Goal: Task Accomplishment & Management: Manage account settings

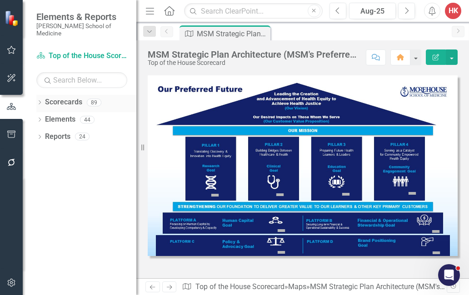
click at [76, 97] on link "Scorecards" at bounding box center [63, 102] width 37 height 10
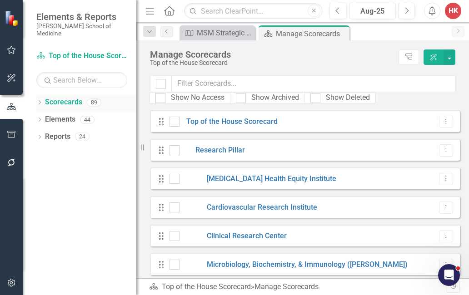
click at [72, 97] on link "Scorecards" at bounding box center [63, 102] width 37 height 10
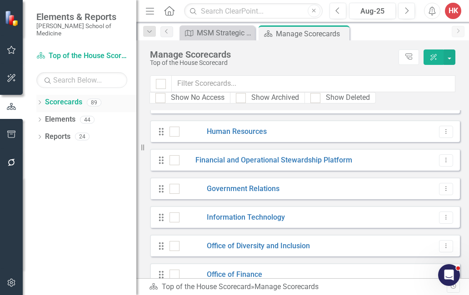
scroll to position [1488, 0]
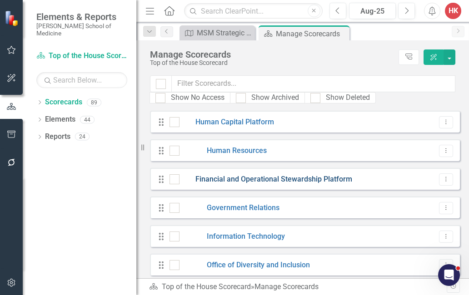
click at [325, 177] on link "Financial and Operational Stewardship Platform" at bounding box center [266, 180] width 173 height 10
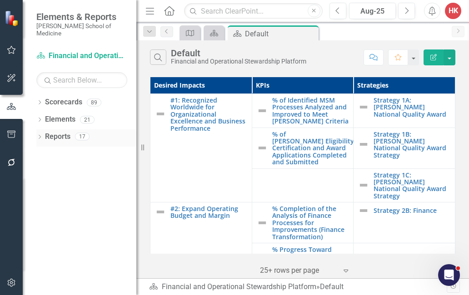
click at [55, 132] on link "Reports" at bounding box center [57, 137] width 25 height 10
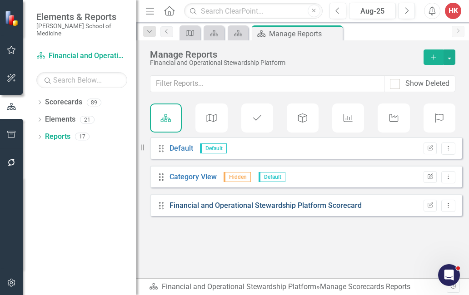
click at [206, 203] on link "Financial and Operational Stewardship Platform Scorecard" at bounding box center [266, 205] width 192 height 9
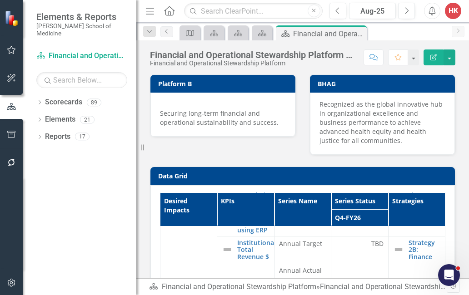
scroll to position [219, 0]
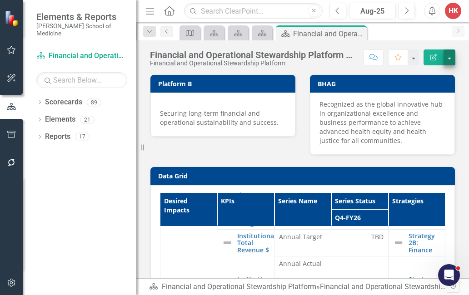
click at [451, 57] on button "button" at bounding box center [450, 58] width 12 height 16
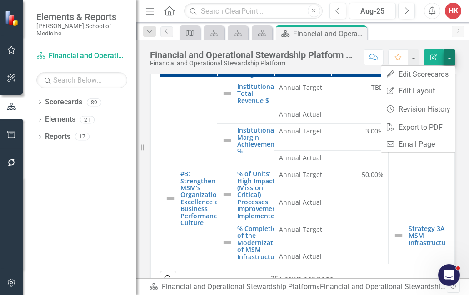
scroll to position [151, 0]
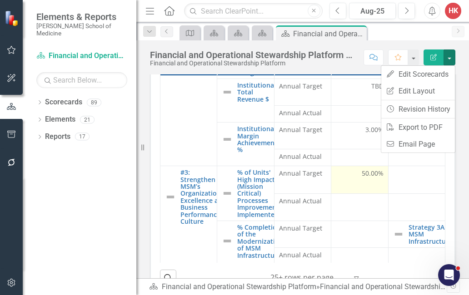
click at [345, 194] on td "50.00%" at bounding box center [359, 179] width 57 height 27
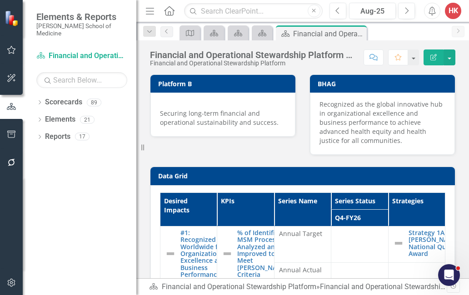
scroll to position [0, 0]
click at [9, 278] on button "button" at bounding box center [11, 283] width 20 height 19
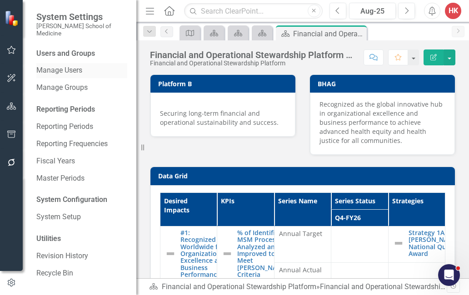
click at [73, 65] on link "Manage Users" at bounding box center [81, 70] width 91 height 10
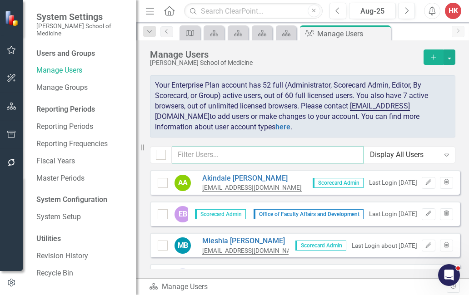
click at [224, 149] on input "text" at bounding box center [268, 155] width 192 height 17
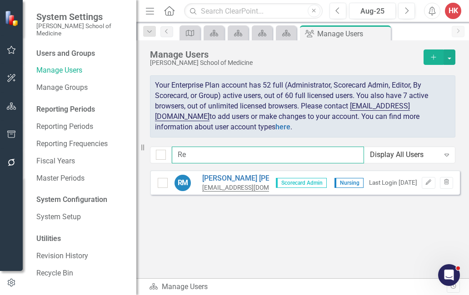
type input "R"
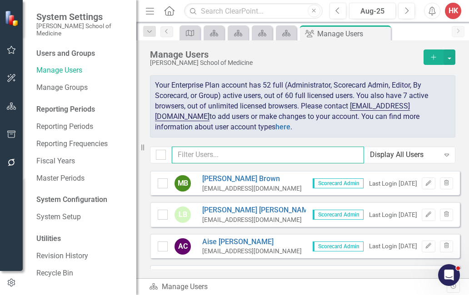
scroll to position [214, 0]
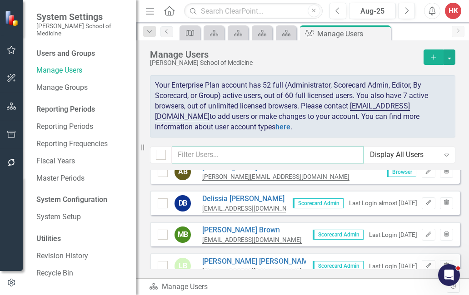
click at [231, 155] on input "text" at bounding box center [268, 155] width 192 height 17
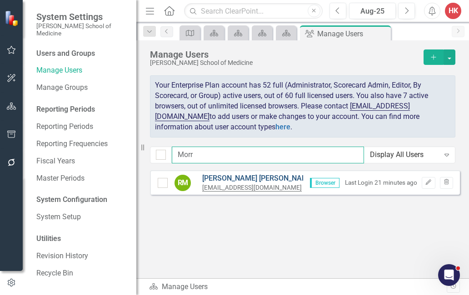
type input "Morr"
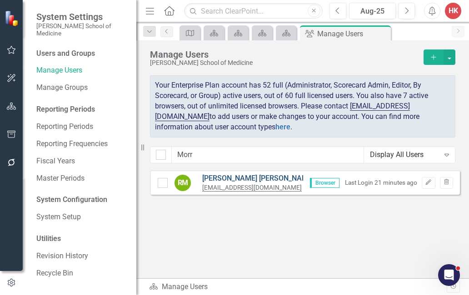
click at [226, 174] on link "[PERSON_NAME]" at bounding box center [258, 179] width 112 height 10
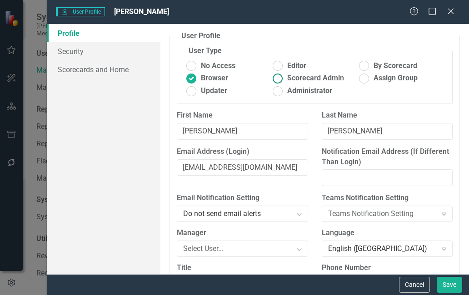
click at [281, 73] on ins at bounding box center [277, 78] width 14 height 14
click at [279, 74] on input "Scorecard Admin" at bounding box center [276, 77] width 6 height 6
radio input "true"
click at [104, 67] on link "Scorecards and Home" at bounding box center [104, 69] width 114 height 18
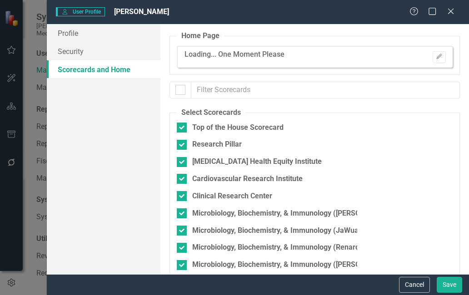
checkbox input "false"
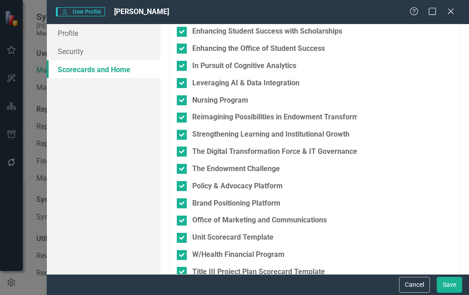
scroll to position [1351, 0]
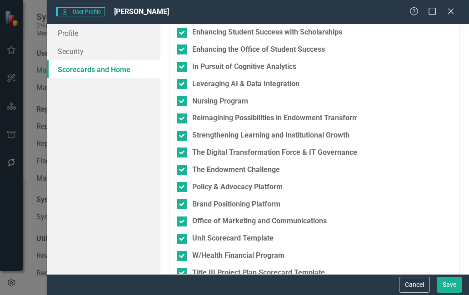
click at [180, 285] on div at bounding box center [182, 290] width 10 height 10
click at [180, 285] on input "Office of Extended Professional Education" at bounding box center [180, 288] width 6 height 6
checkbox input "true"
click at [449, 285] on button "Save" at bounding box center [449, 285] width 25 height 16
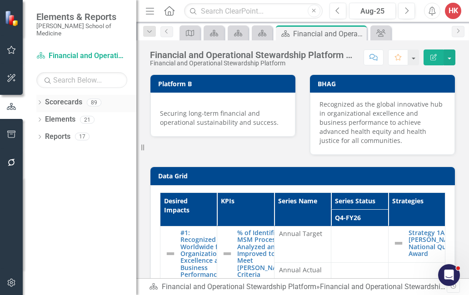
click at [74, 97] on link "Scorecards" at bounding box center [63, 102] width 37 height 10
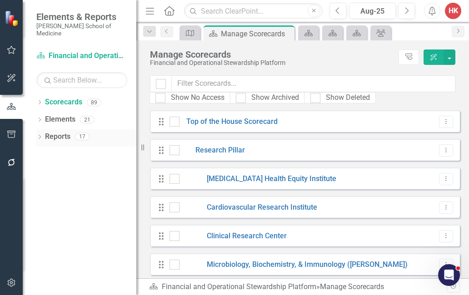
click at [61, 132] on link "Reports" at bounding box center [57, 137] width 25 height 10
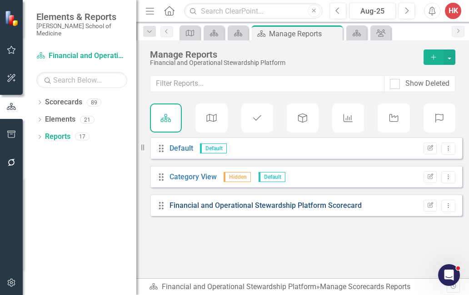
click at [227, 205] on link "Financial and Operational Stewardship Platform Scorecard" at bounding box center [266, 205] width 192 height 9
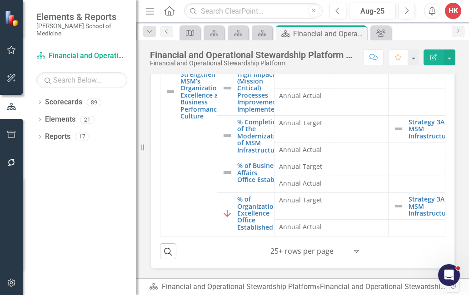
scroll to position [207, 0]
click at [333, 195] on td at bounding box center [359, 206] width 57 height 27
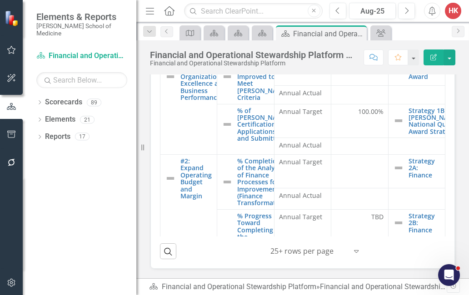
scroll to position [0, 0]
click at [450, 55] on button "button" at bounding box center [450, 58] width 12 height 16
